Goal: Information Seeking & Learning: Learn about a topic

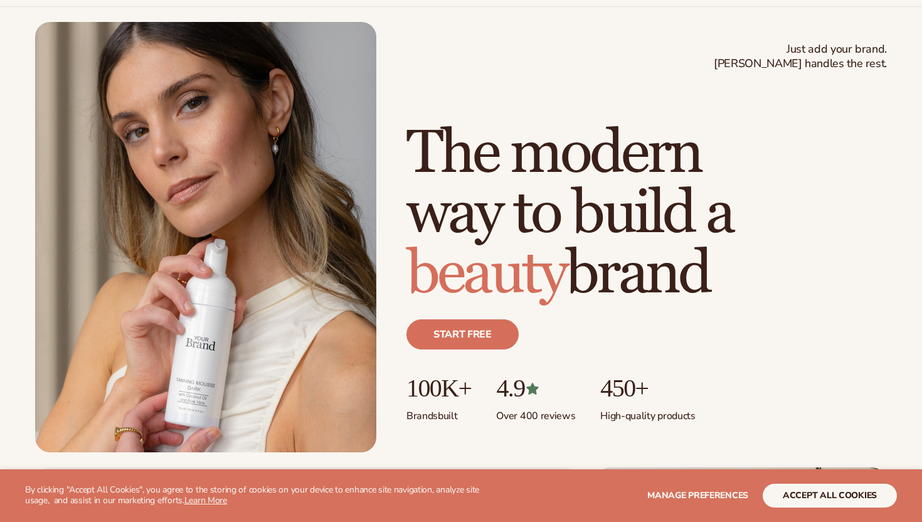
scroll to position [44, 0]
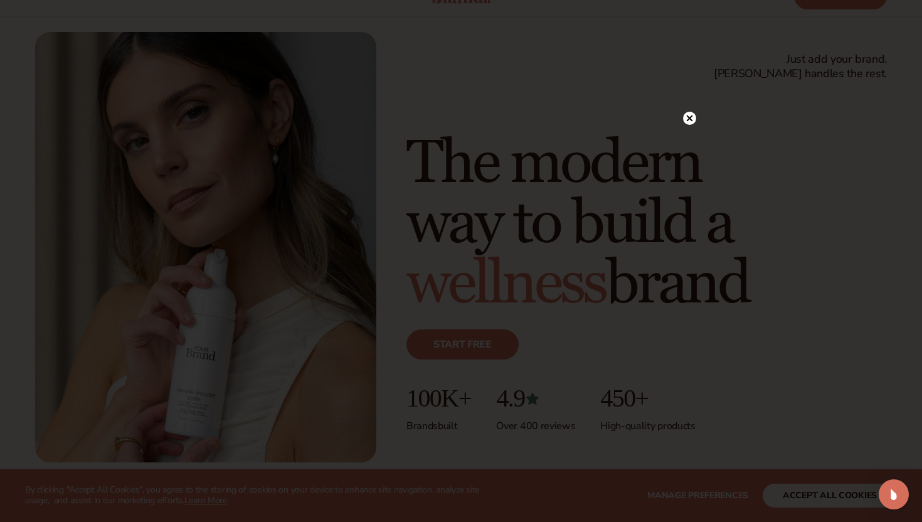
click at [692, 116] on circle at bounding box center [689, 118] width 13 height 13
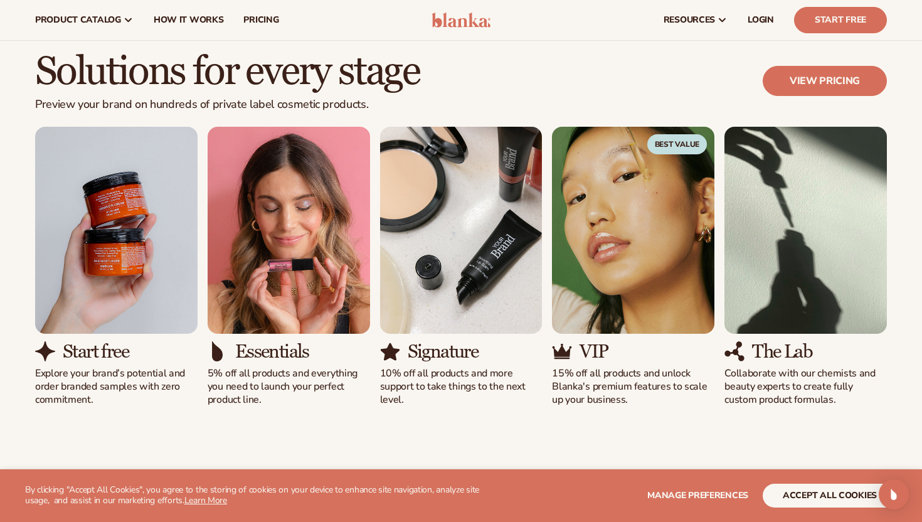
scroll to position [1062, 0]
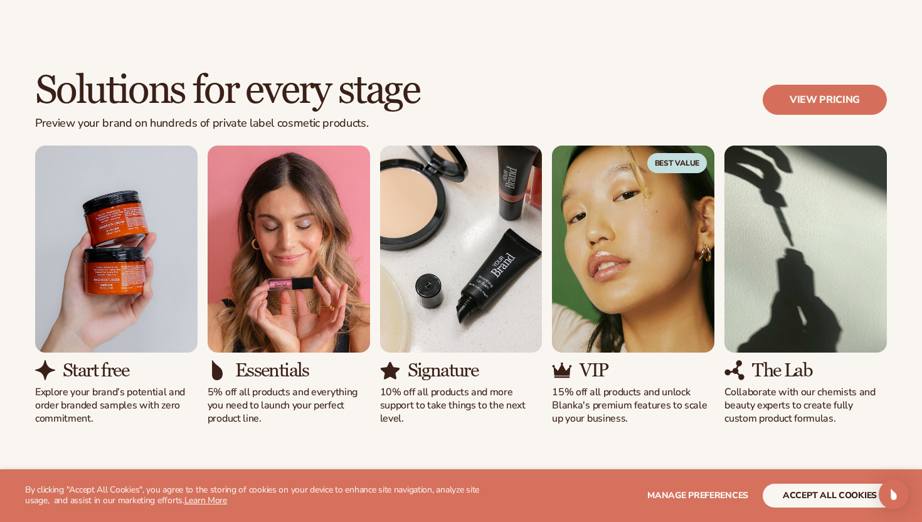
click at [104, 311] on img "1 / 5" at bounding box center [116, 248] width 162 height 207
click at [76, 374] on h3 "Start free" at bounding box center [96, 370] width 66 height 21
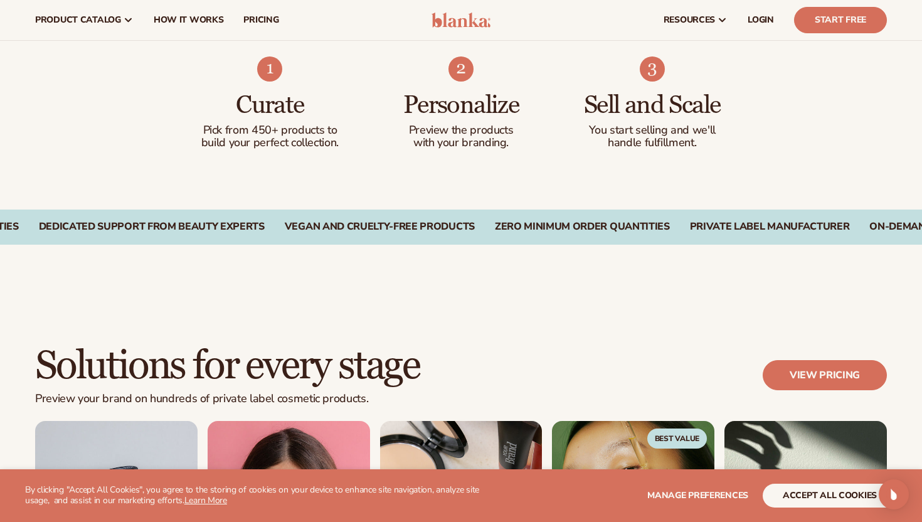
scroll to position [735, 0]
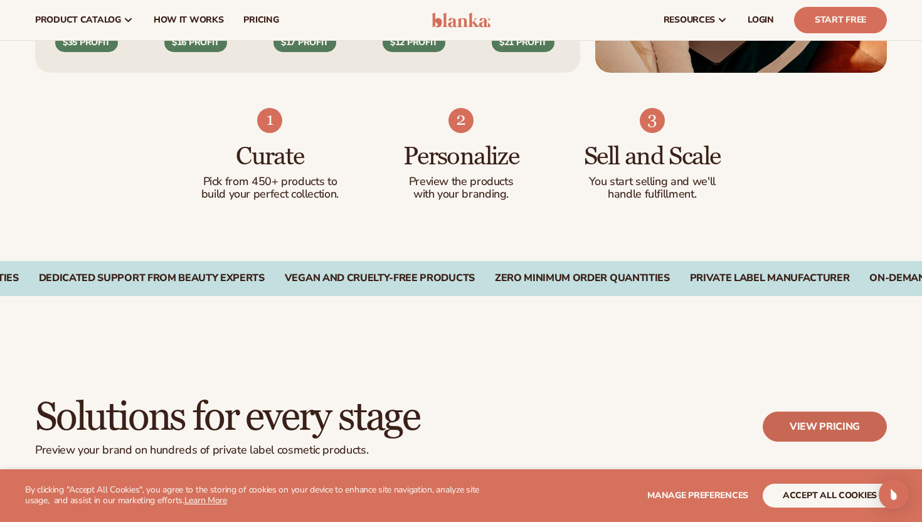
click at [815, 429] on link "View pricing" at bounding box center [824, 426] width 124 height 30
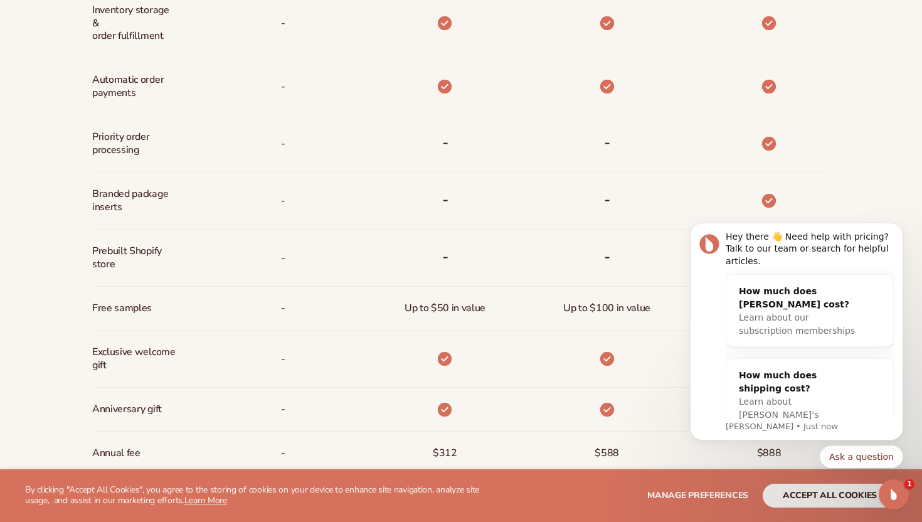
scroll to position [895, 0]
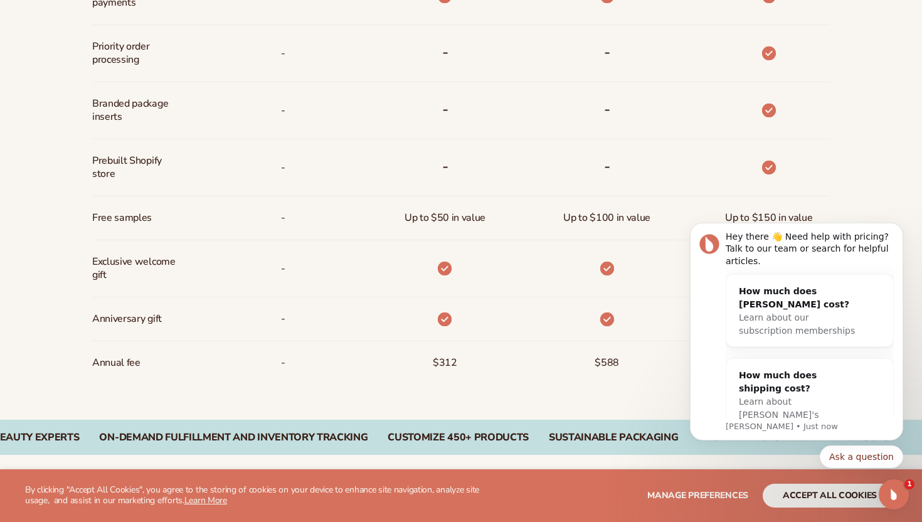
click at [638, 476] on section "WE USE COOKIES By clicking "Accept All Cookies", you agree to the storing of co…" at bounding box center [461, 495] width 922 height 53
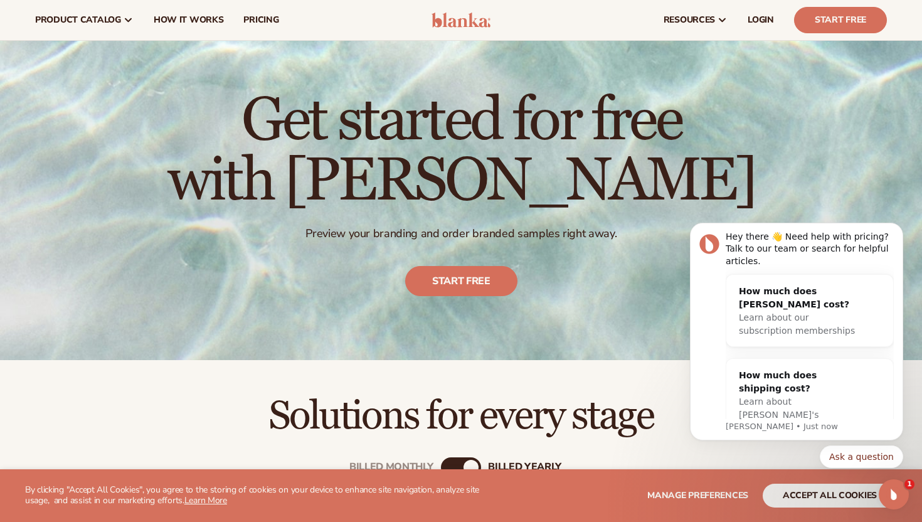
scroll to position [0, 0]
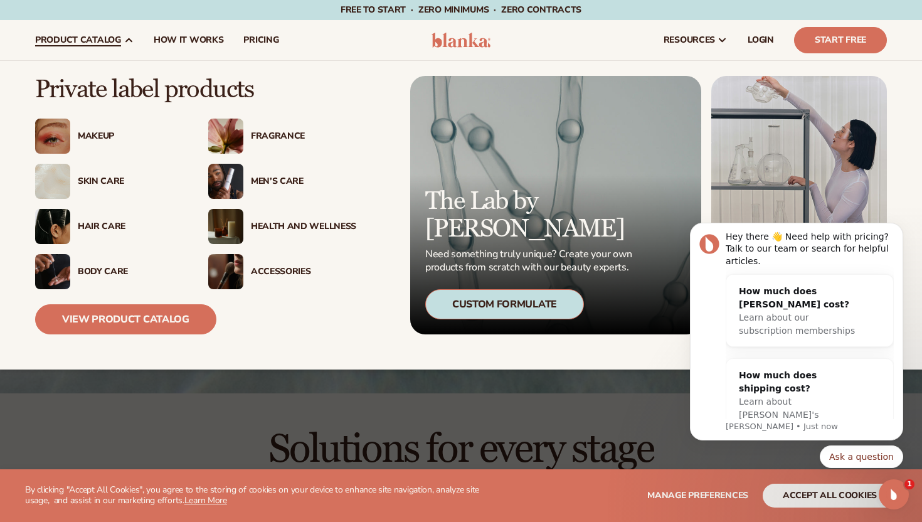
click at [67, 271] on img at bounding box center [52, 271] width 35 height 35
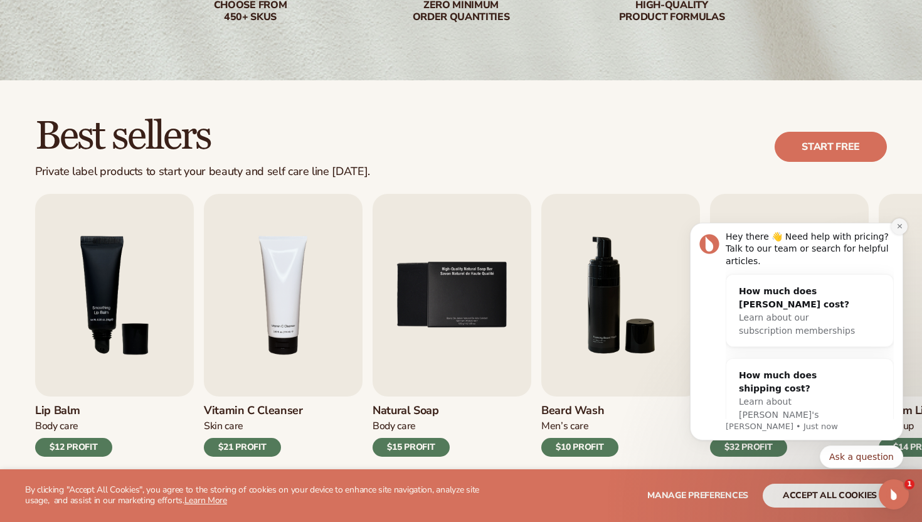
click at [902, 226] on button "Dismiss notification" at bounding box center [899, 226] width 16 height 16
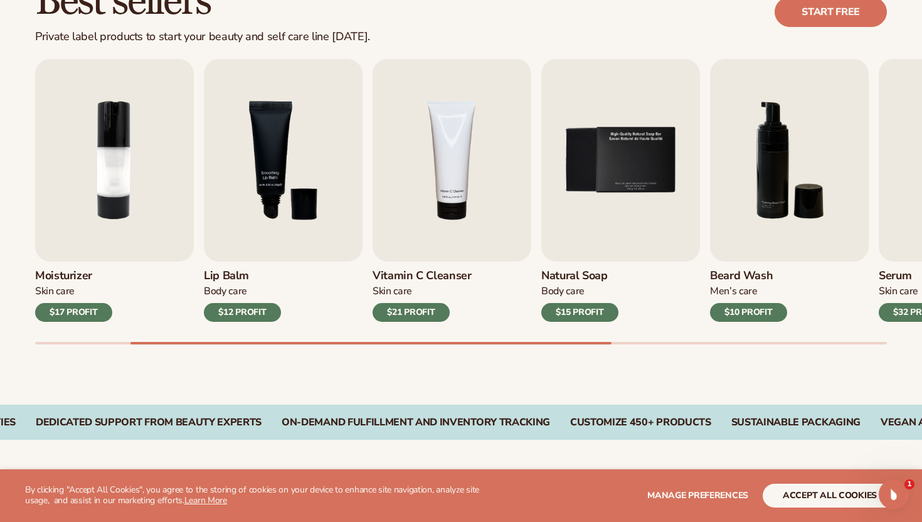
scroll to position [409, 0]
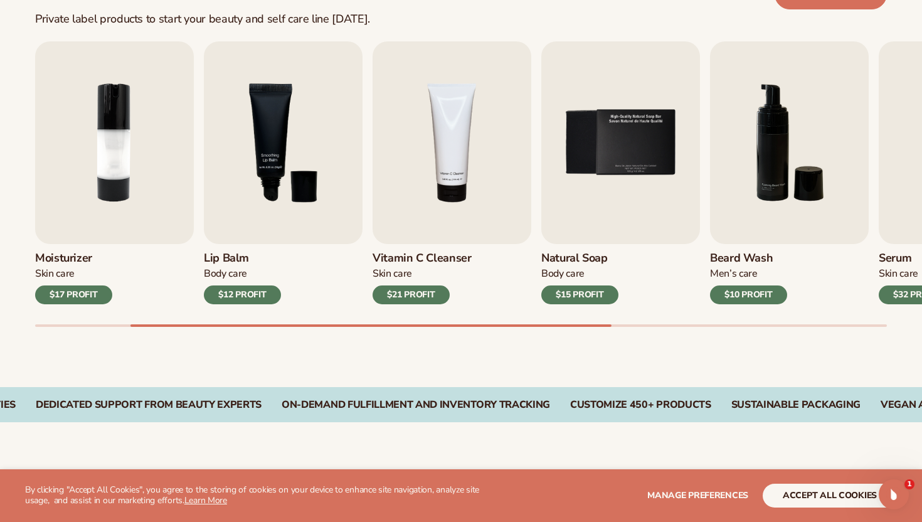
click at [604, 330] on div "Best sellers Private label products to start your beauty and self care line tod…" at bounding box center [461, 157] width 922 height 459
drag, startPoint x: 594, startPoint y: 327, endPoint x: 613, endPoint y: 325, distance: 19.0
click at [653, 325] on div "Best sellers Private label products to start your beauty and self care line tod…" at bounding box center [461, 157] width 922 height 459
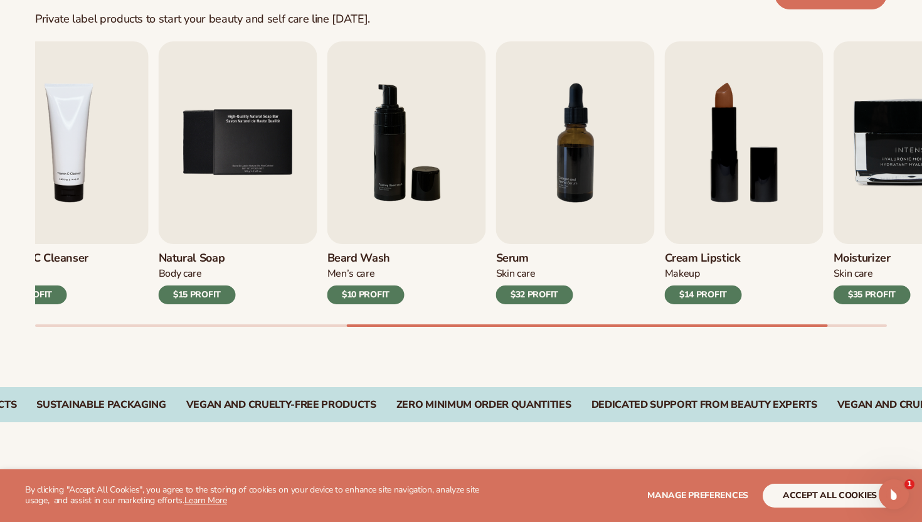
click at [815, 329] on div "Best sellers Private label products to start your beauty and self care line tod…" at bounding box center [461, 157] width 922 height 459
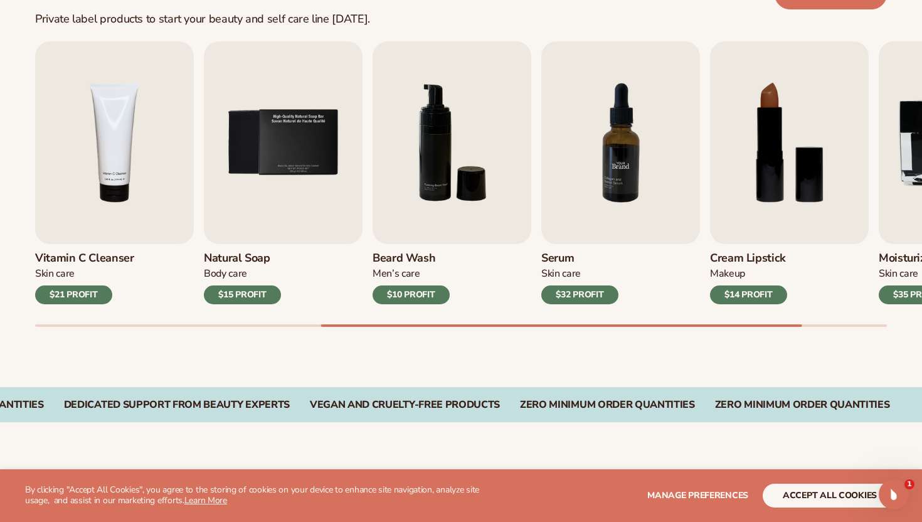
click at [609, 169] on img "7 / 9" at bounding box center [620, 142] width 159 height 203
